Goal: Task Accomplishment & Management: Manage account settings

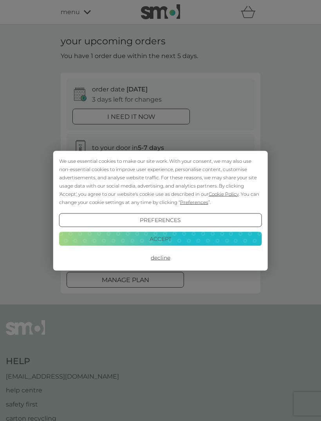
click at [168, 258] on button "Decline" at bounding box center [160, 257] width 203 height 14
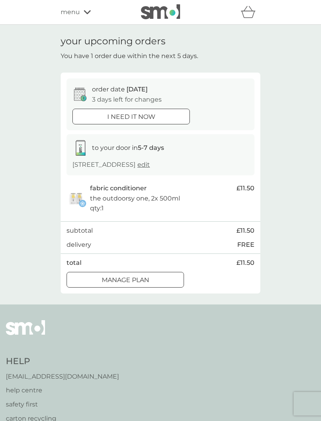
click at [146, 285] on p "Manage plan" at bounding box center [125, 280] width 47 height 10
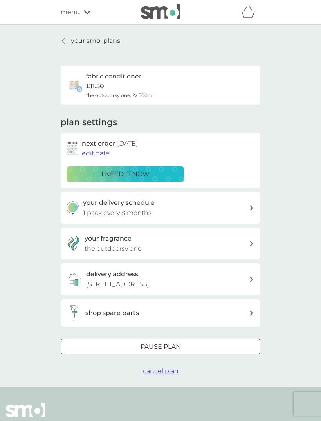
click at [101, 152] on span "edit date" at bounding box center [96, 152] width 28 height 7
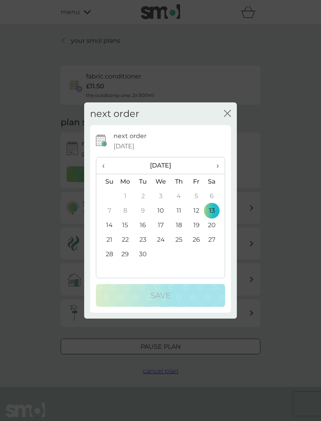
click at [223, 166] on th "›" at bounding box center [215, 165] width 20 height 17
click at [221, 167] on th "›" at bounding box center [215, 165] width 20 height 17
click at [220, 167] on th "›" at bounding box center [215, 165] width 20 height 17
click at [221, 166] on th "›" at bounding box center [215, 165] width 20 height 17
click at [184, 210] on td "8" at bounding box center [179, 210] width 18 height 15
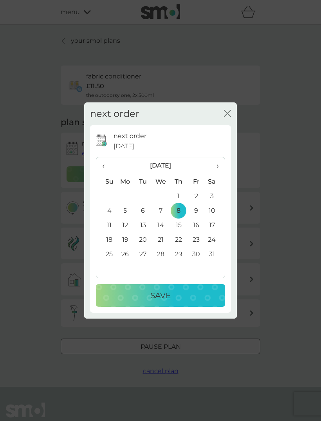
click at [179, 300] on div "Save" at bounding box center [161, 295] width 114 height 13
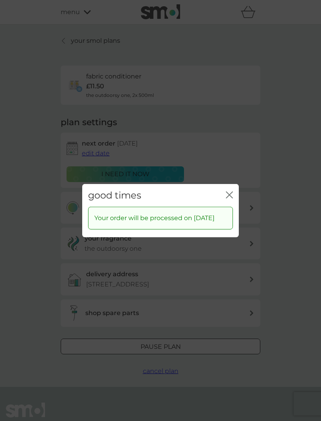
click at [234, 187] on div "good times close" at bounding box center [160, 194] width 157 height 23
click at [227, 191] on icon "close" at bounding box center [229, 194] width 7 height 7
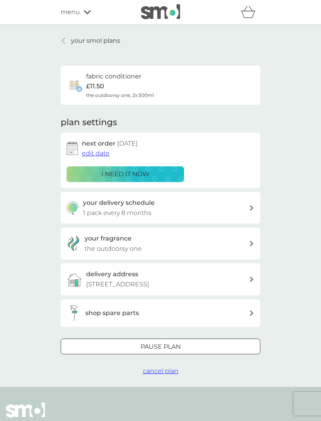
click at [82, 21] on div "refer a friend & you BOTH save smol impact smol shop your smol plans your upcom…" at bounding box center [160, 12] width 321 height 25
click at [78, 16] on span "menu" at bounding box center [70, 12] width 19 height 10
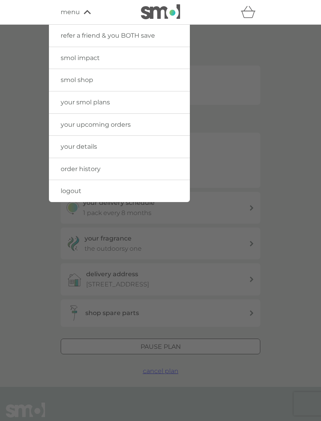
click at [107, 86] on link "smol shop" at bounding box center [119, 80] width 141 height 22
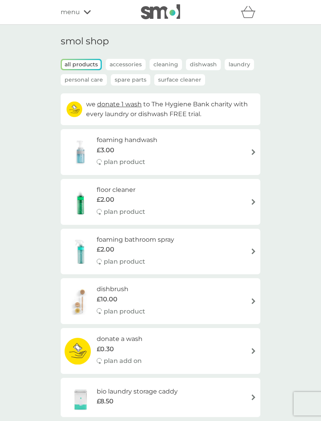
click at [85, 10] on icon at bounding box center [87, 12] width 7 height 5
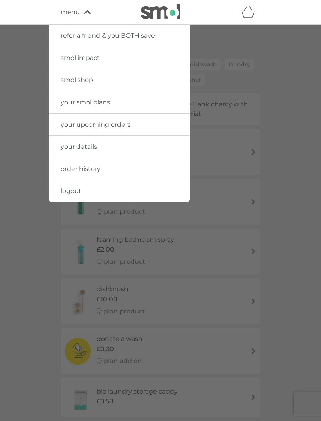
click at [138, 200] on link "logout" at bounding box center [119, 191] width 141 height 22
